Goal: Information Seeking & Learning: Understand process/instructions

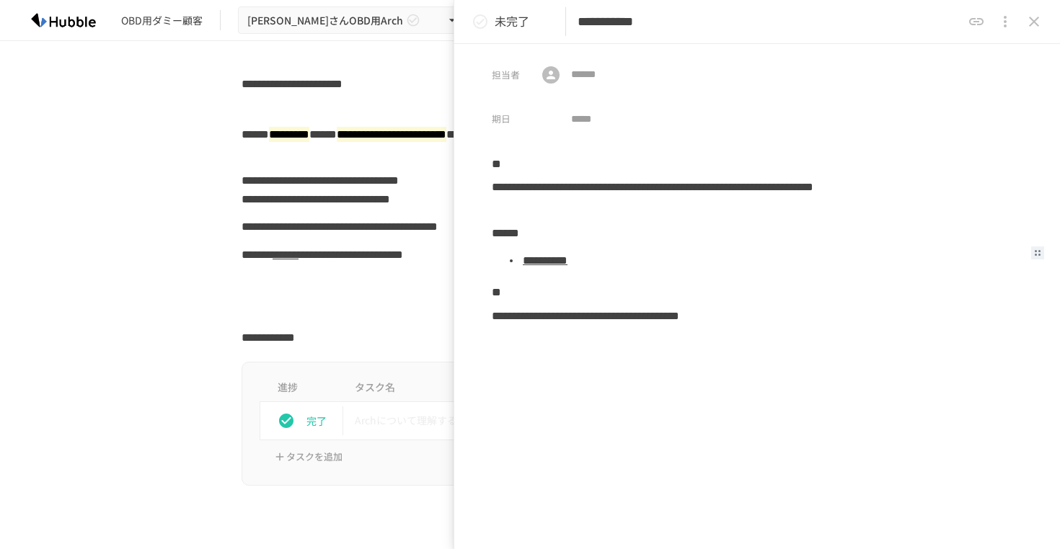
scroll to position [1655, 0]
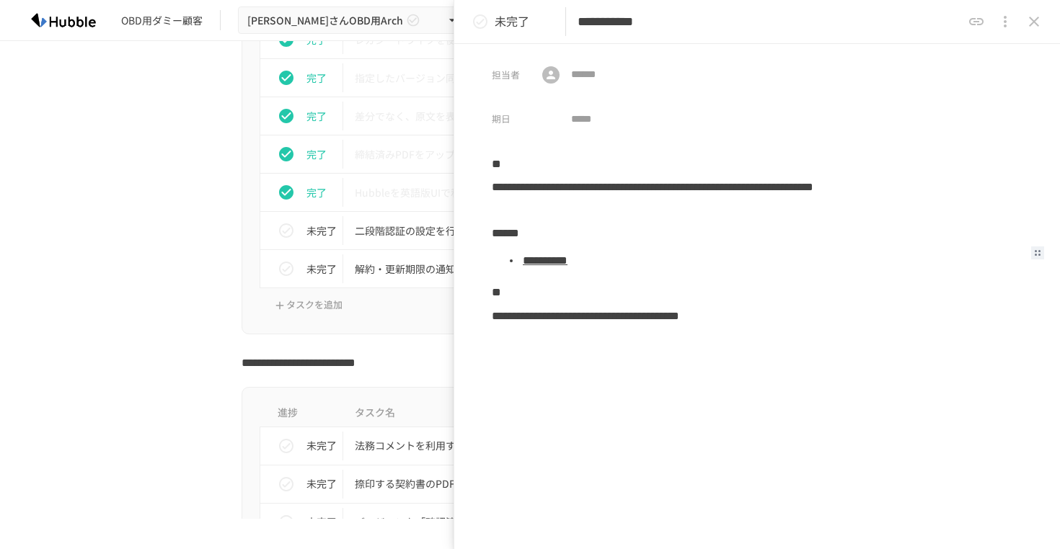
click at [482, 21] on icon "status" at bounding box center [480, 21] width 14 height 14
click at [1032, 18] on icon "close drawer" at bounding box center [1033, 21] width 17 height 17
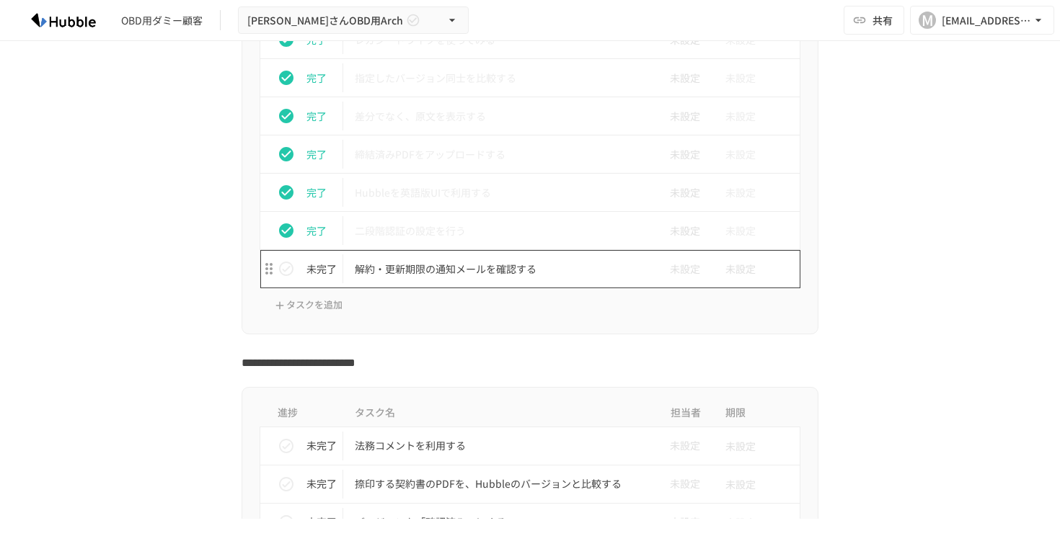
click at [394, 266] on p "解約・更新期限の通知メールを確認する" at bounding box center [500, 269] width 290 height 18
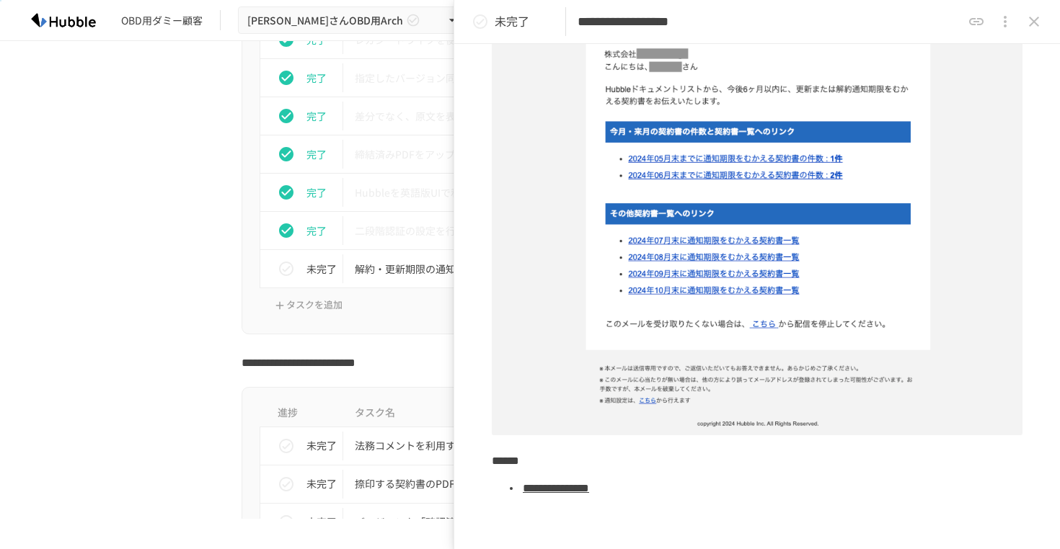
scroll to position [491, 0]
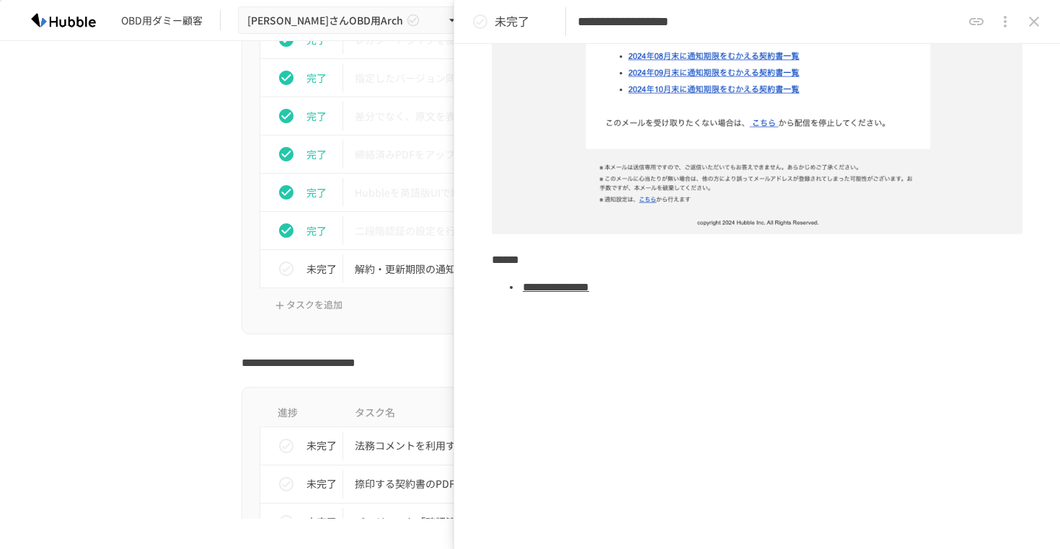
click at [588, 291] on link "**********" at bounding box center [556, 287] width 66 height 11
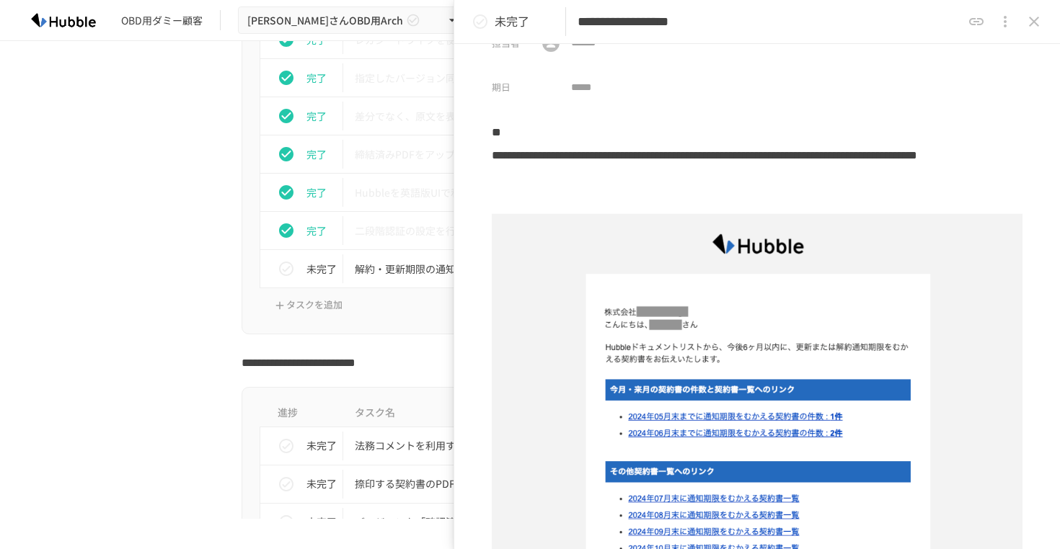
scroll to position [0, 0]
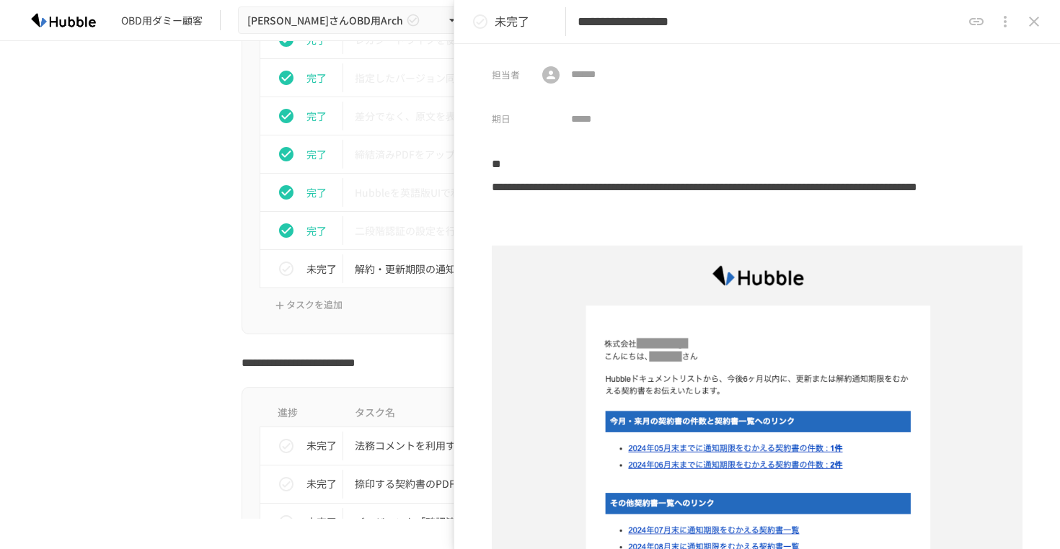
click at [483, 22] on icon "status" at bounding box center [480, 21] width 17 height 17
click at [1036, 15] on icon "close drawer" at bounding box center [1033, 21] width 17 height 17
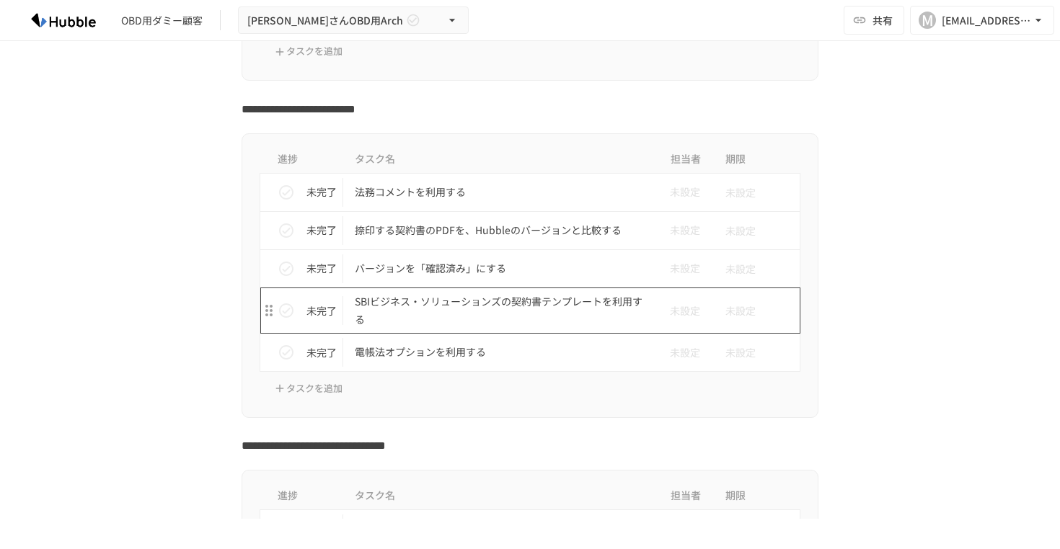
scroll to position [1908, 0]
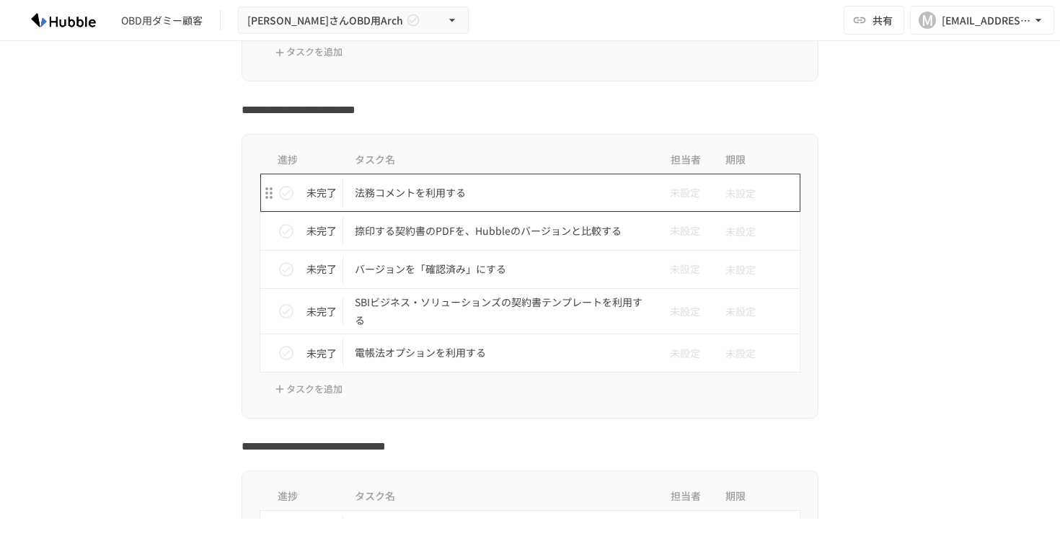
click at [382, 188] on p "法務コメントを利用する" at bounding box center [500, 193] width 290 height 18
